Goal: Task Accomplishment & Management: Manage account settings

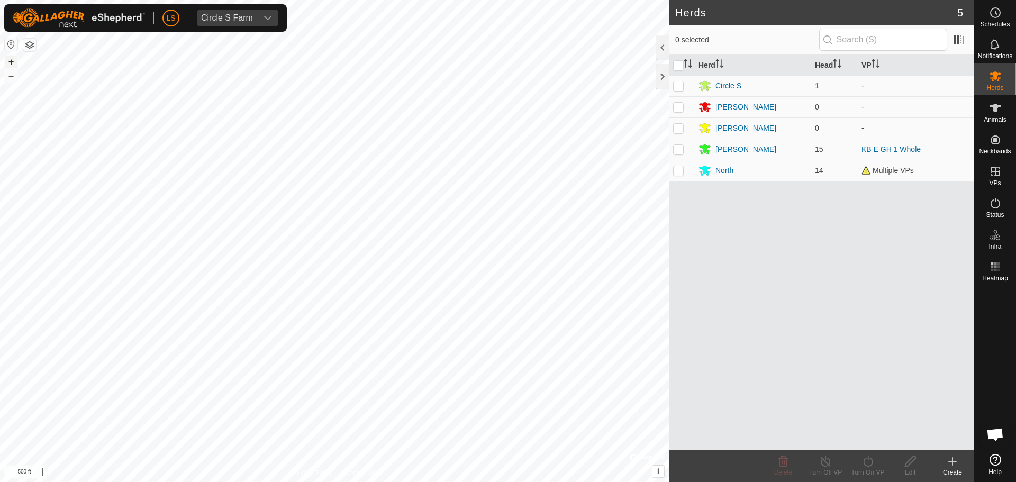
click at [13, 65] on button "+" at bounding box center [11, 62] width 13 height 13
click at [722, 170] on div "North" at bounding box center [725, 170] width 18 height 11
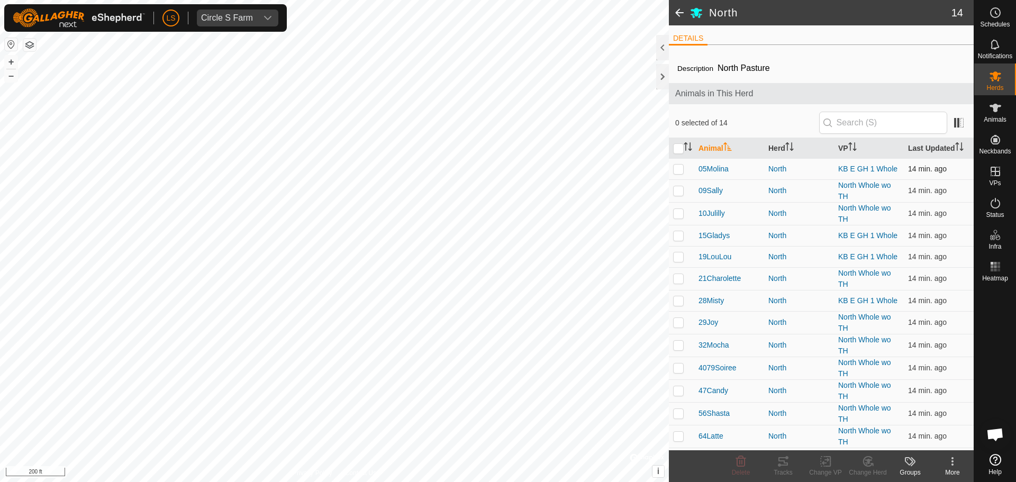
click at [684, 169] on td at bounding box center [681, 168] width 25 height 21
checkbox input "true"
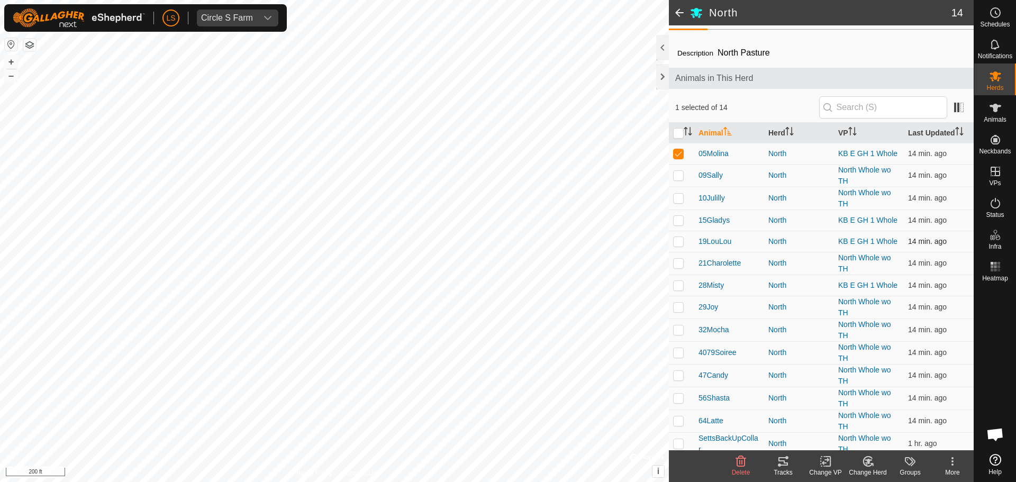
scroll to position [21, 0]
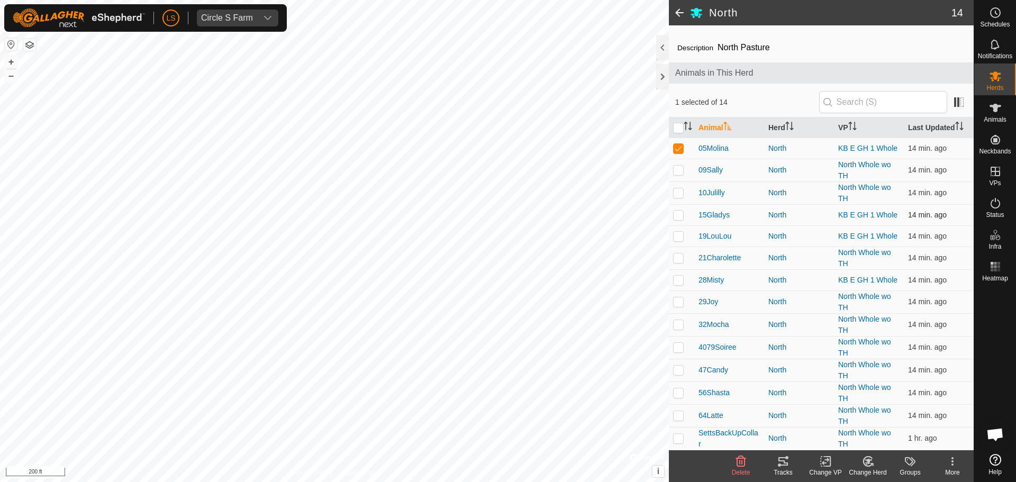
click at [675, 218] on p-checkbox at bounding box center [678, 215] width 11 height 8
checkbox input "true"
click at [678, 238] on p-checkbox at bounding box center [678, 236] width 11 height 8
checkbox input "true"
click at [681, 283] on p-checkbox at bounding box center [678, 280] width 11 height 8
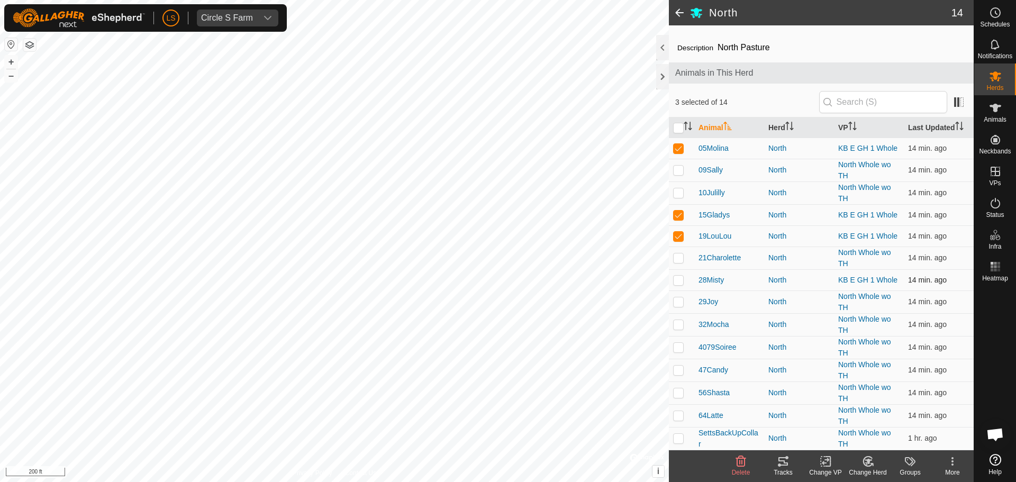
checkbox input "true"
click at [869, 465] on icon at bounding box center [868, 461] width 13 height 13
click at [879, 413] on link "Choose Herd..." at bounding box center [899, 415] width 105 height 21
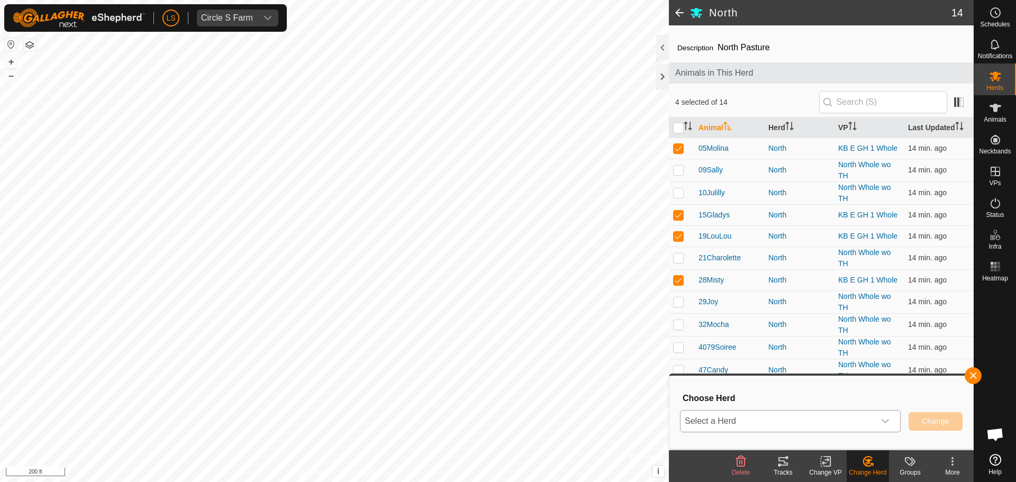
click at [850, 413] on span "Select a Herd" at bounding box center [778, 421] width 194 height 21
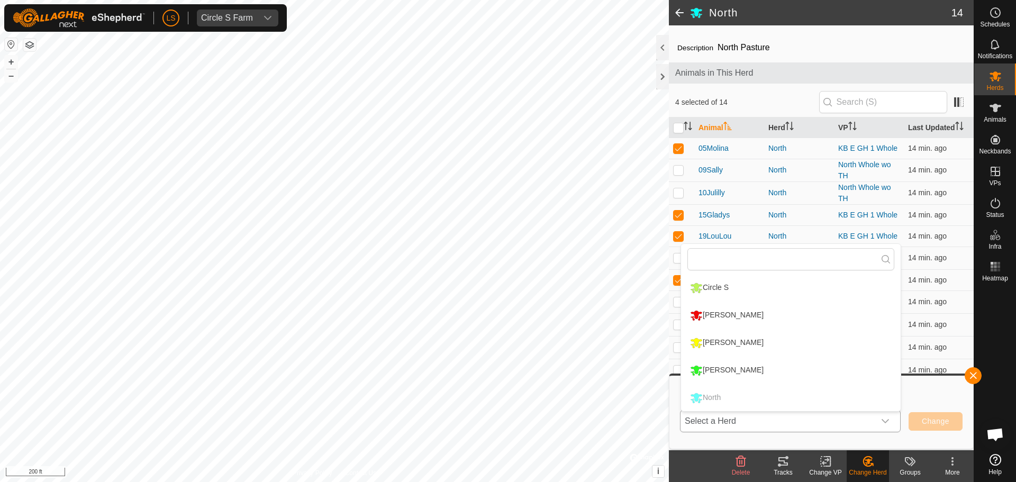
click at [835, 374] on li "[PERSON_NAME]" at bounding box center [791, 370] width 220 height 26
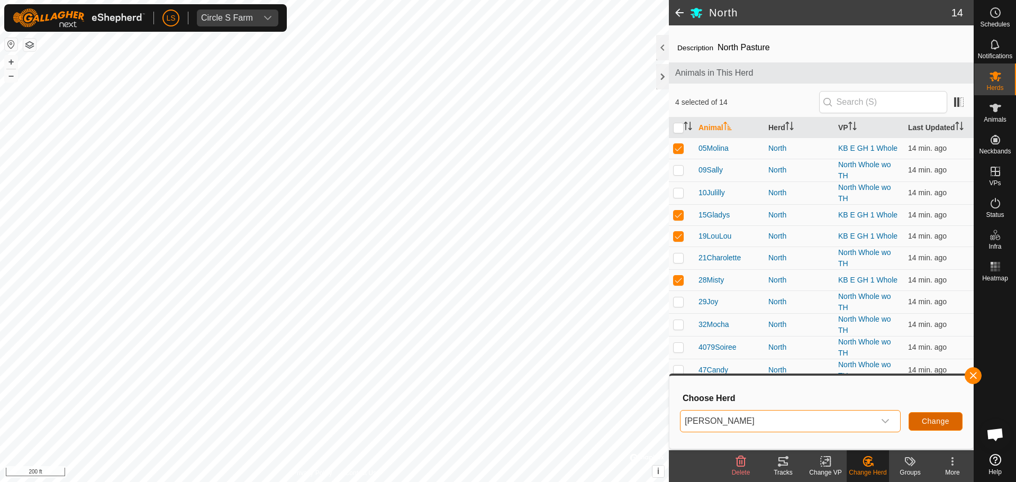
click at [938, 421] on span "Change" at bounding box center [936, 421] width 28 height 8
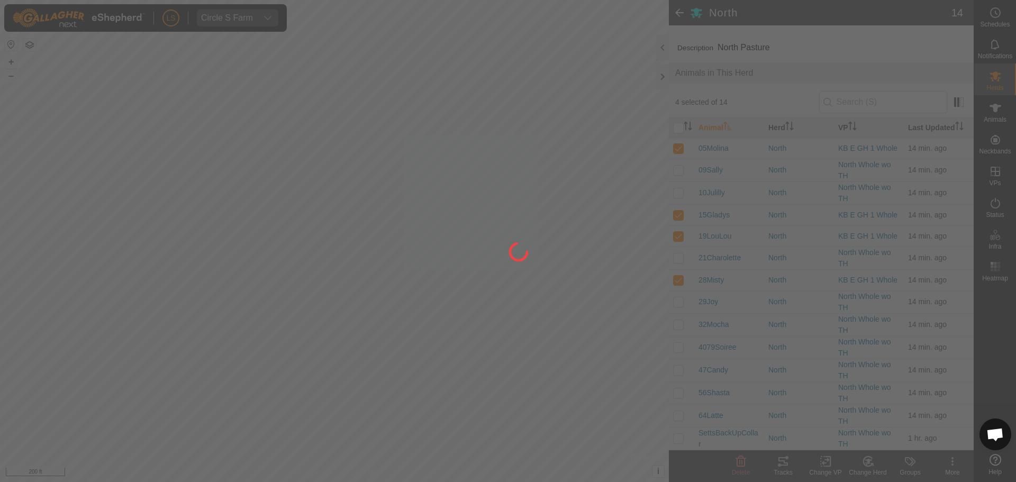
checkbox input "false"
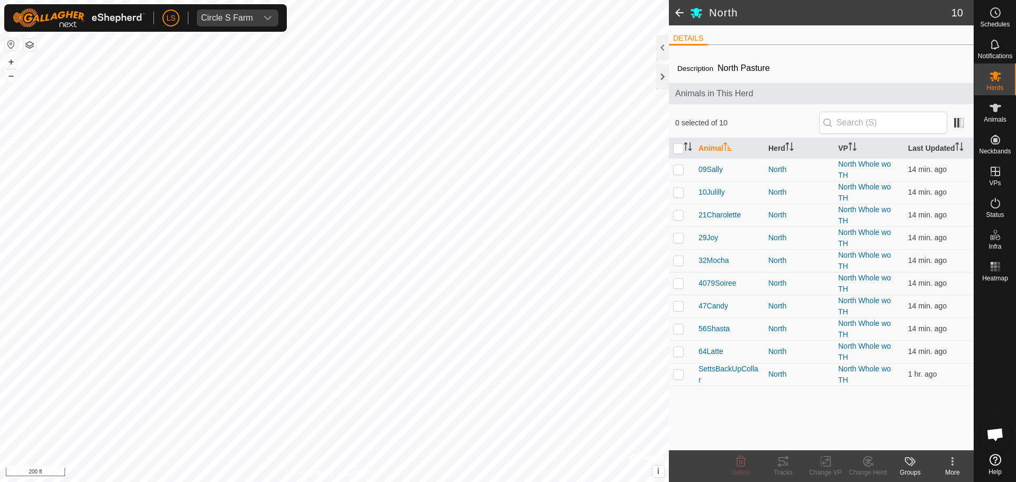
click at [676, 12] on span at bounding box center [679, 12] width 21 height 25
